Goal: Task Accomplishment & Management: Use online tool/utility

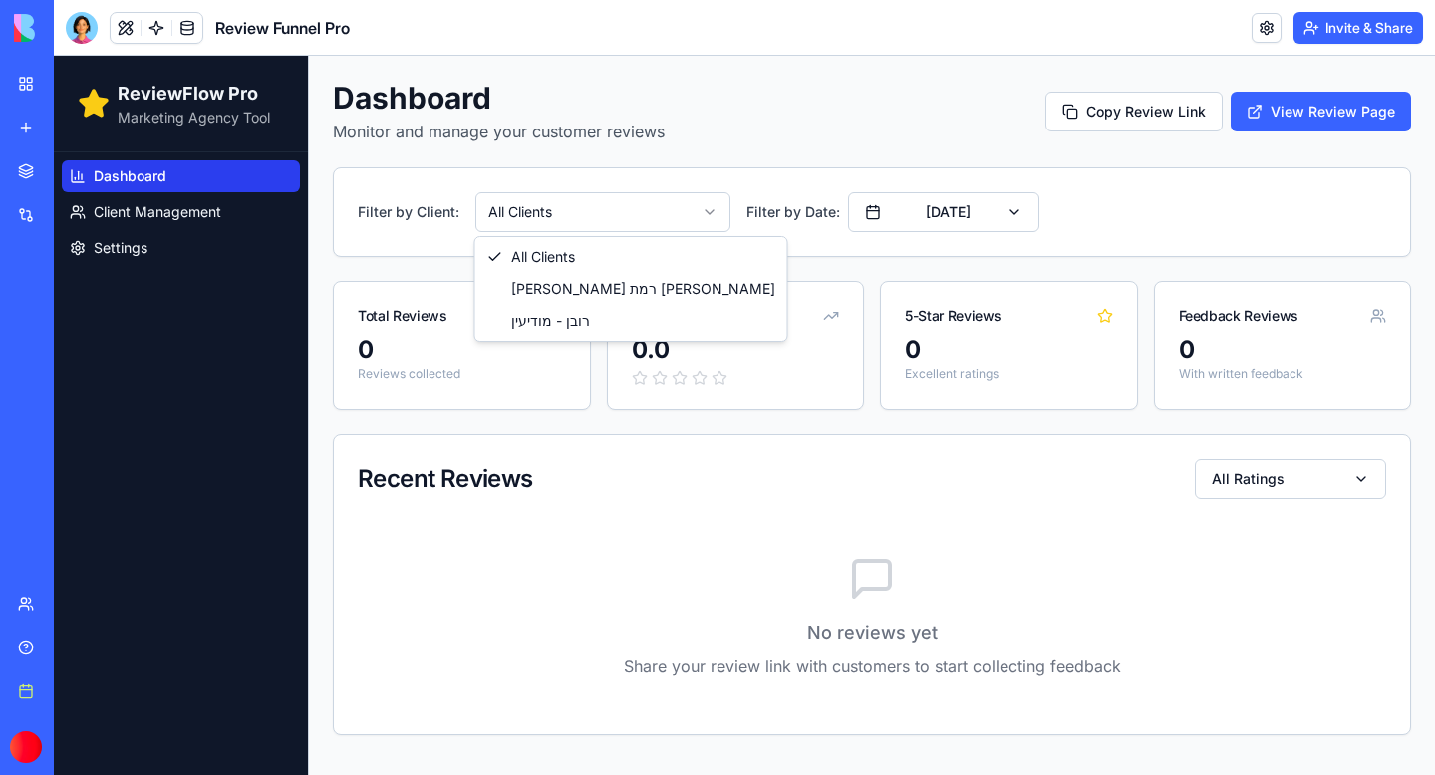
click at [705, 201] on html "ReviewFlow Pro Marketing Agency Tool Dashboard Client Management Settings Dashb…" at bounding box center [744, 415] width 1381 height 719
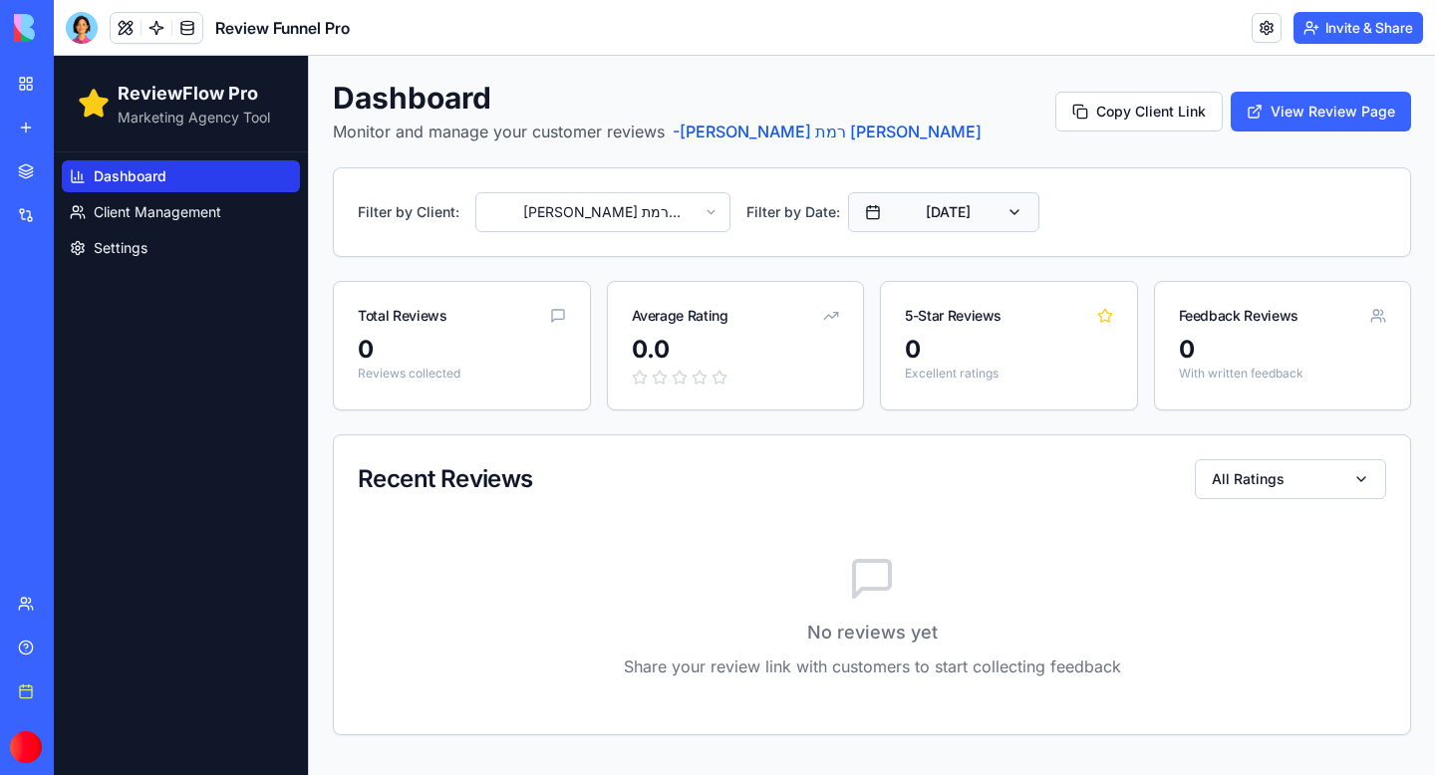
click at [1024, 215] on button "[DATE]" at bounding box center [943, 212] width 191 height 40
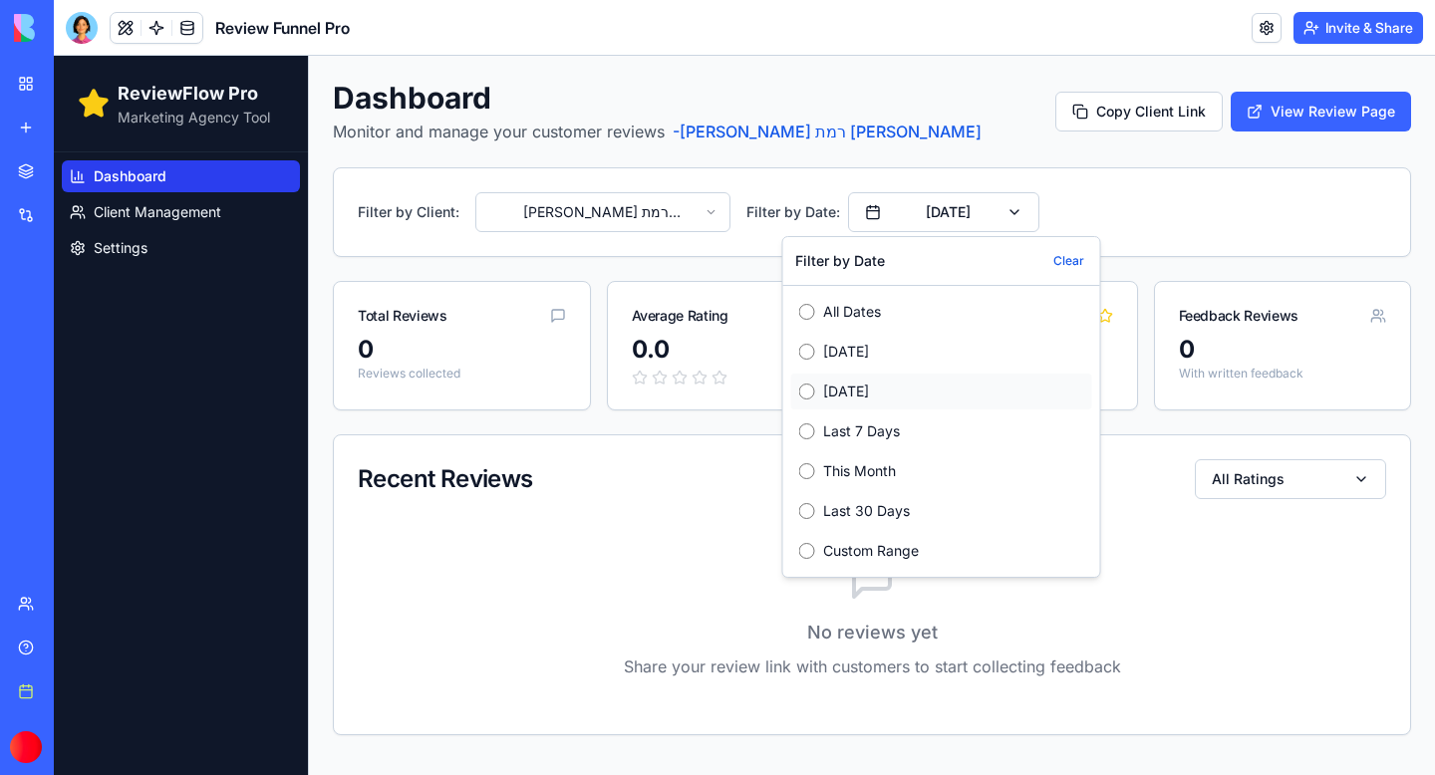
click at [829, 393] on label "[DATE]" at bounding box center [953, 392] width 261 height 20
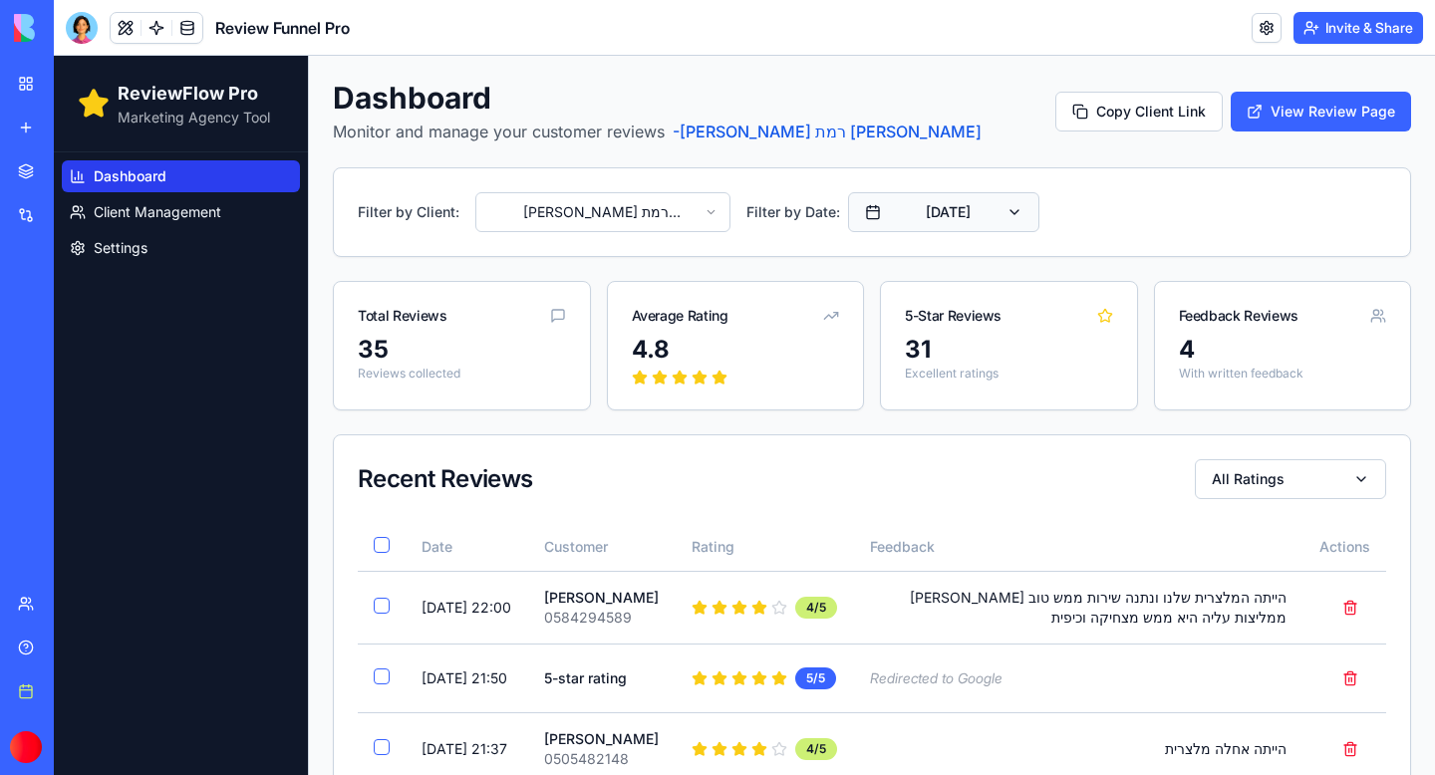
click at [1005, 223] on button "[DATE]" at bounding box center [943, 212] width 191 height 40
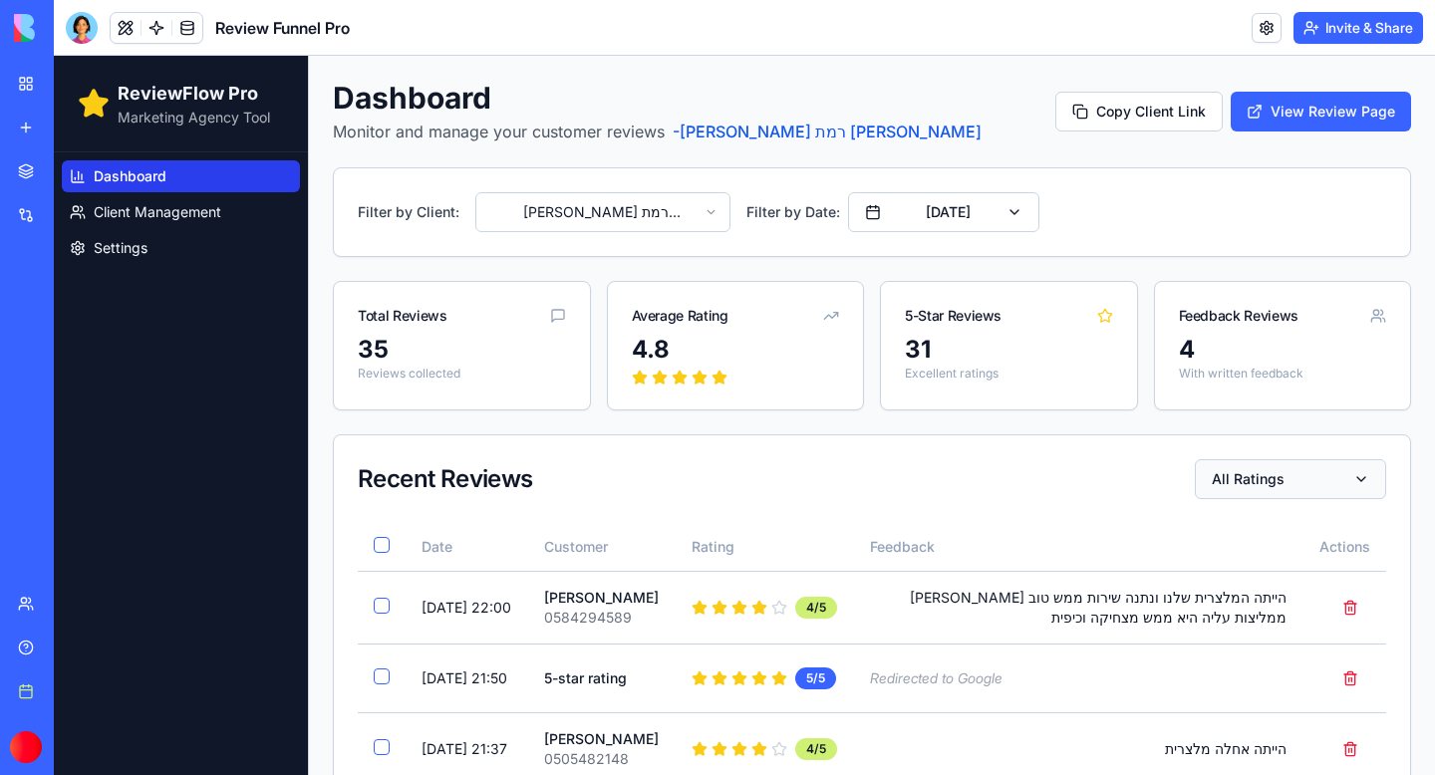
click at [1313, 479] on button "All Ratings" at bounding box center [1290, 479] width 191 height 40
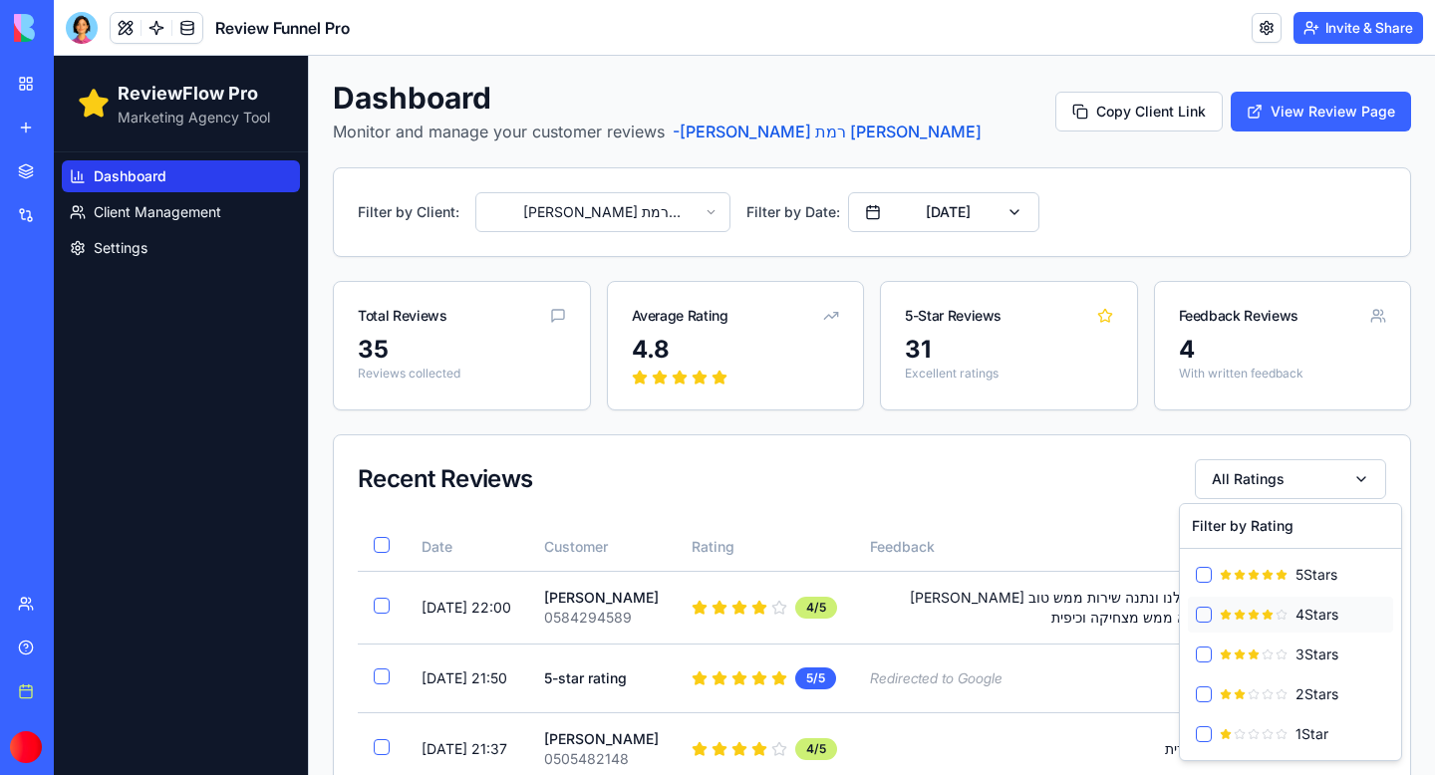
click at [1197, 621] on button "4 Star s" at bounding box center [1204, 615] width 16 height 16
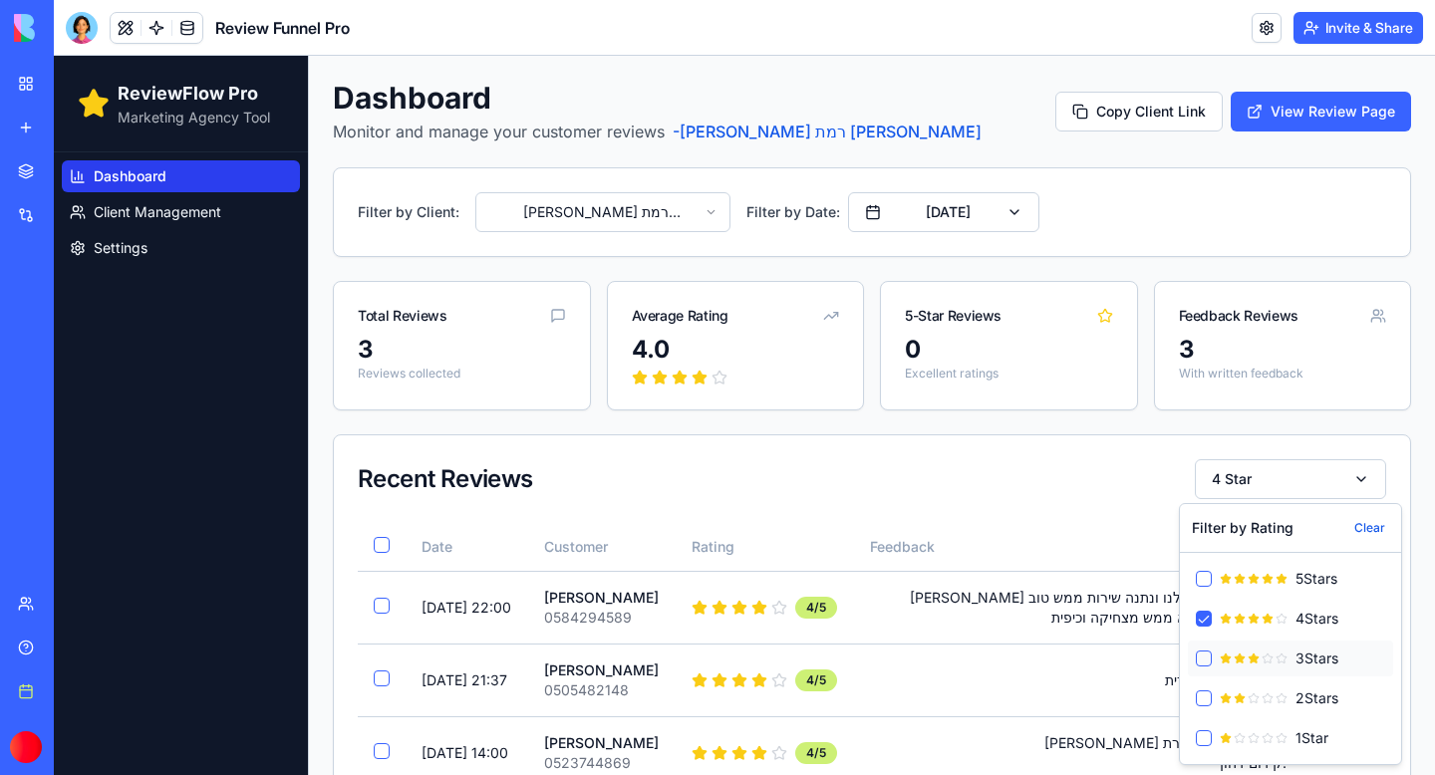
click at [1200, 655] on button "3 Star s" at bounding box center [1204, 659] width 16 height 16
click at [1202, 709] on div "2 Star s" at bounding box center [1290, 699] width 205 height 36
click at [1204, 699] on button "2 Star s" at bounding box center [1204, 699] width 16 height 16
click at [1204, 733] on button "1 Star" at bounding box center [1204, 738] width 16 height 16
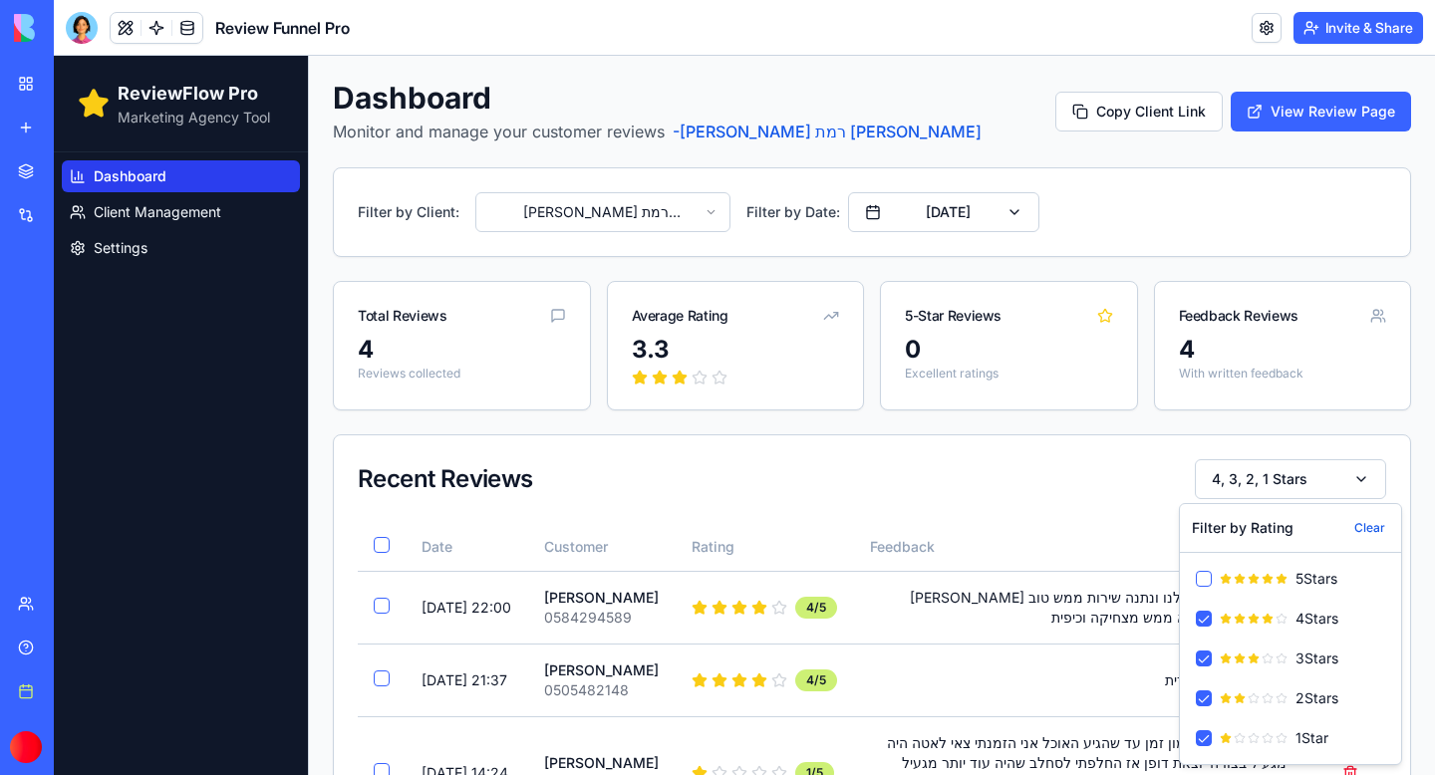
click at [1036, 468] on div "Recent Reviews 4, 3, 2, 1 Stars" at bounding box center [872, 479] width 1028 height 40
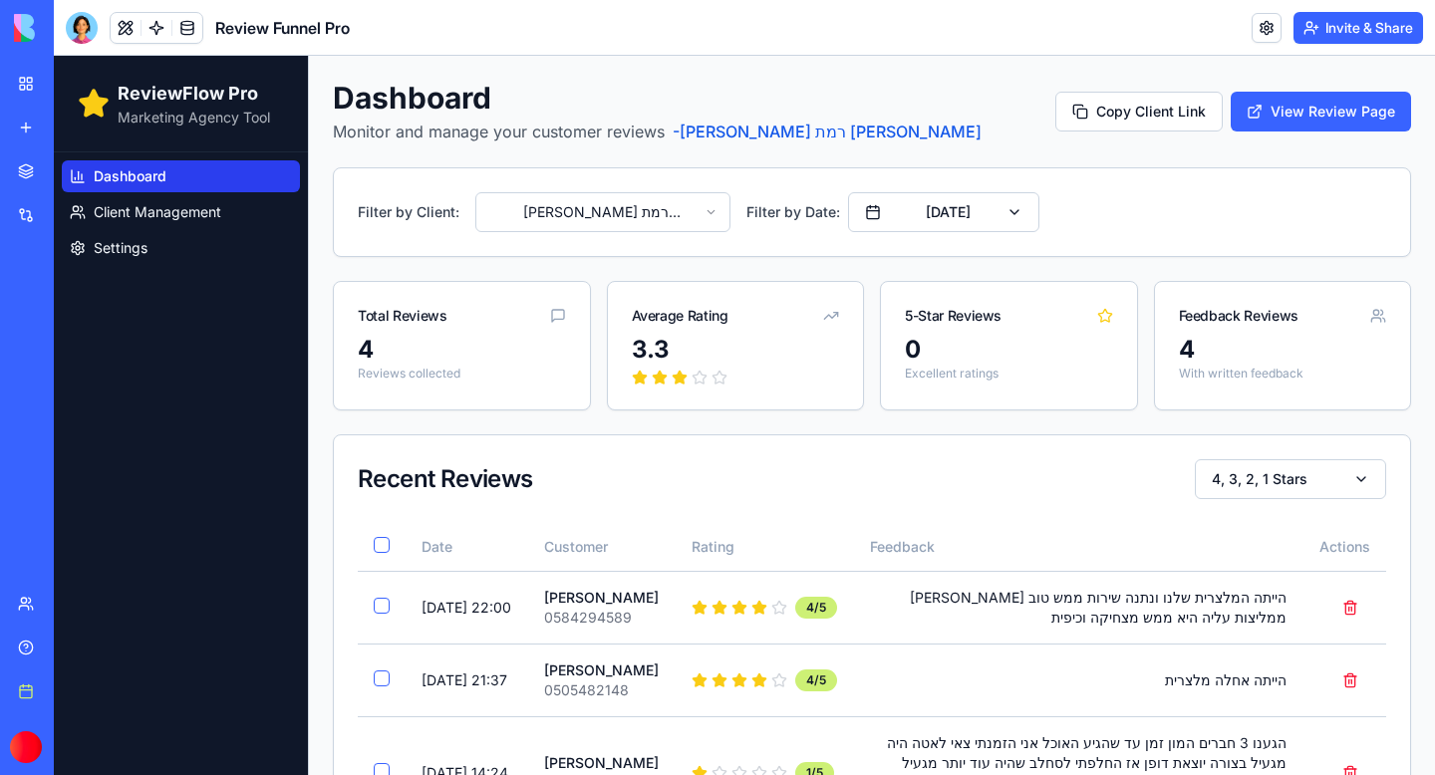
scroll to position [174, 0]
